Goal: Transaction & Acquisition: Purchase product/service

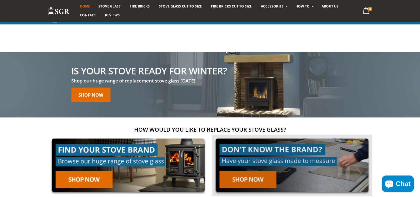
scroll to position [58, 0]
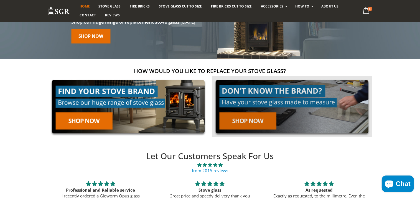
click at [258, 117] on link at bounding box center [292, 106] width 160 height 61
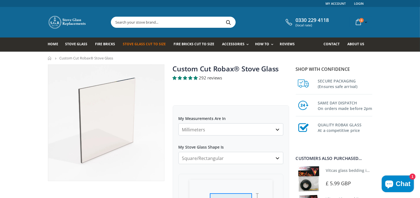
click at [178, 123] on select "Millimeters Centimeters Inches" at bounding box center [230, 129] width 105 height 12
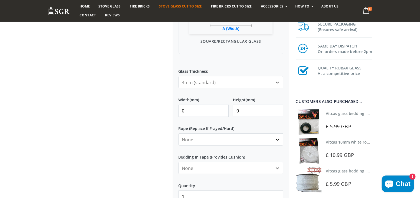
scroll to position [205, 0]
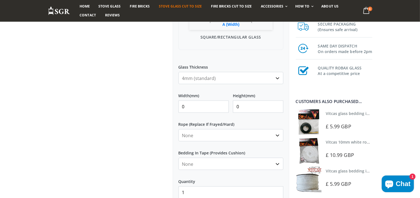
click at [212, 106] on input "0" at bounding box center [203, 106] width 50 height 12
type input "385"
click at [237, 107] on input "0" at bounding box center [258, 106] width 50 height 12
type input "330"
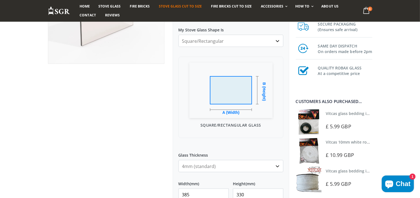
scroll to position [0, 0]
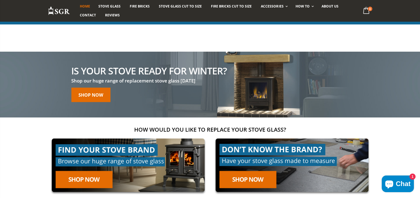
scroll to position [58, 0]
